Goal: Navigation & Orientation: Find specific page/section

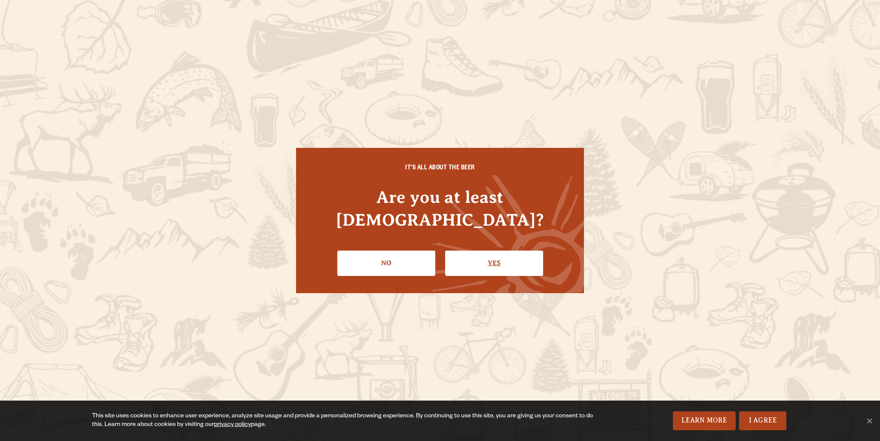
click at [489, 250] on link "Yes" at bounding box center [494, 262] width 98 height 25
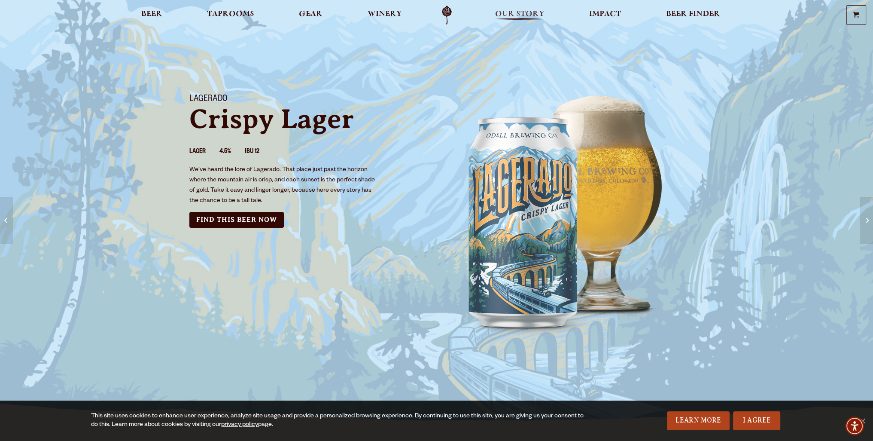
click at [510, 15] on span "Our Story" at bounding box center [519, 14] width 49 height 7
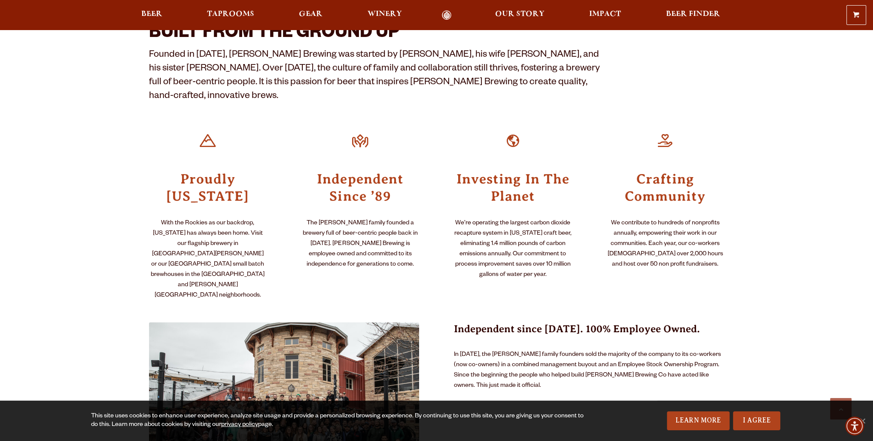
scroll to position [215, 0]
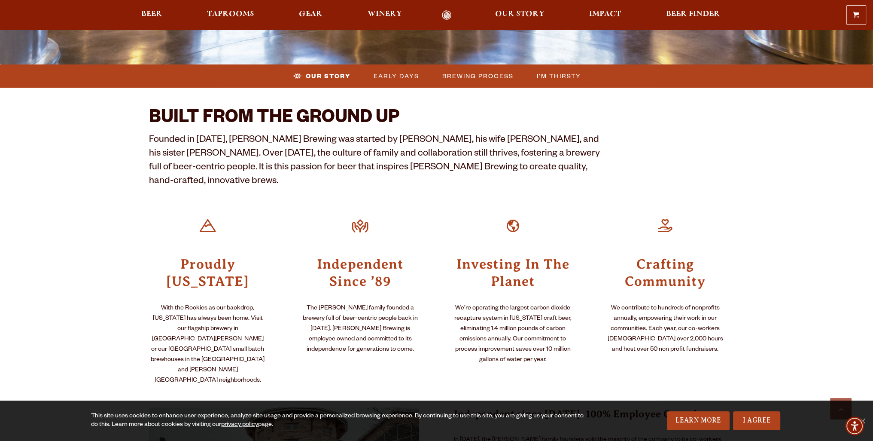
click at [447, 14] on link "Odell Home" at bounding box center [447, 15] width 32 height 10
